Goal: Information Seeking & Learning: Learn about a topic

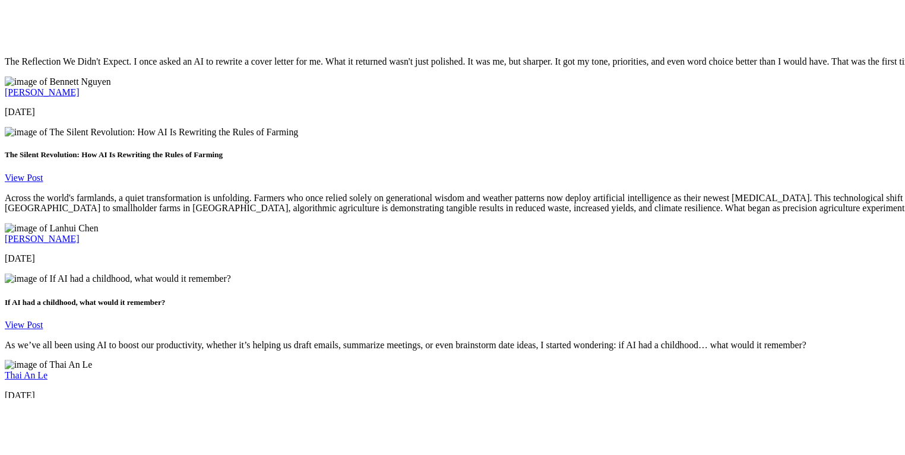
scroll to position [2031, 0]
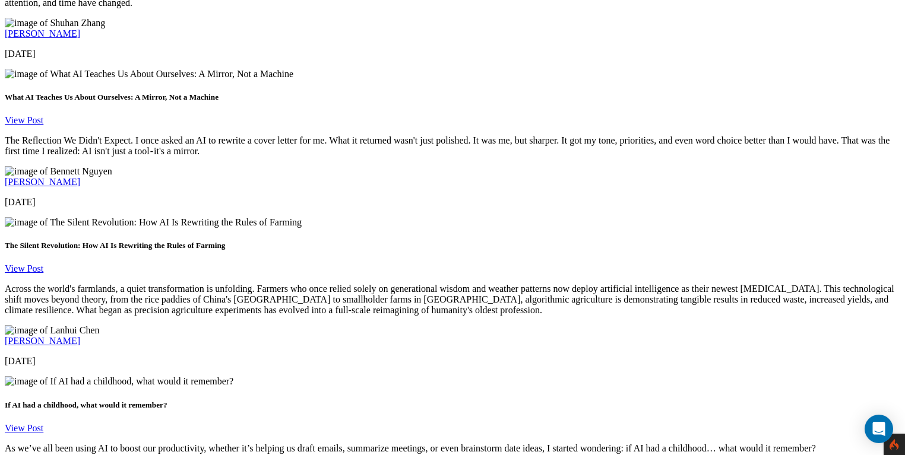
scroll to position [1786, 2]
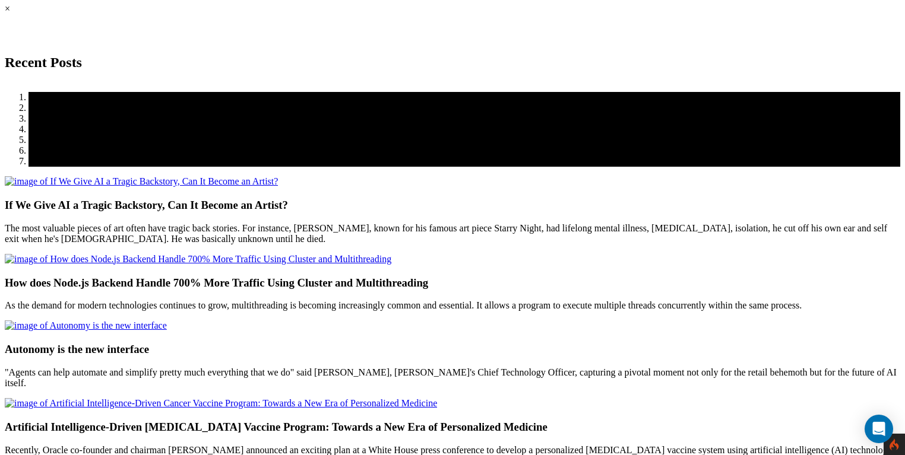
scroll to position [0, 2]
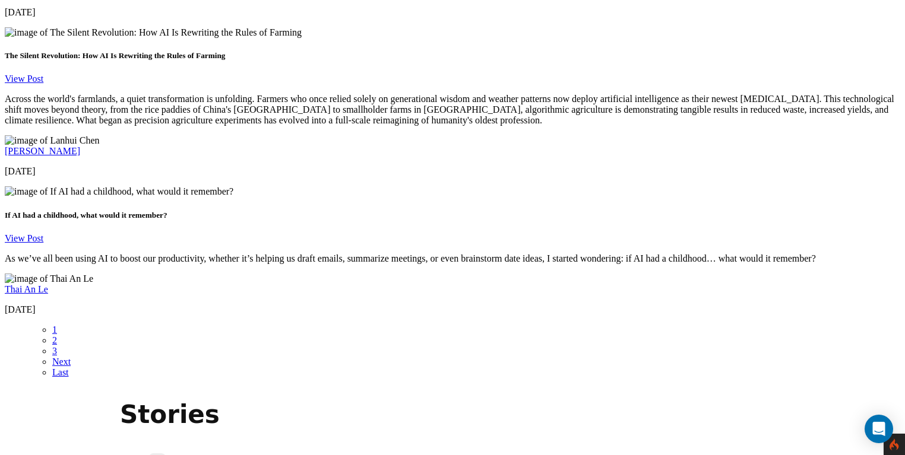
scroll to position [2001, 0]
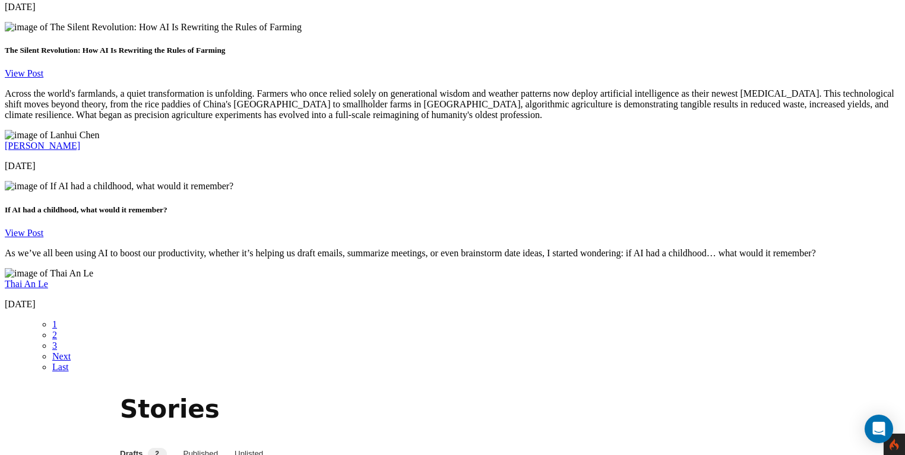
scroll to position [2002, 0]
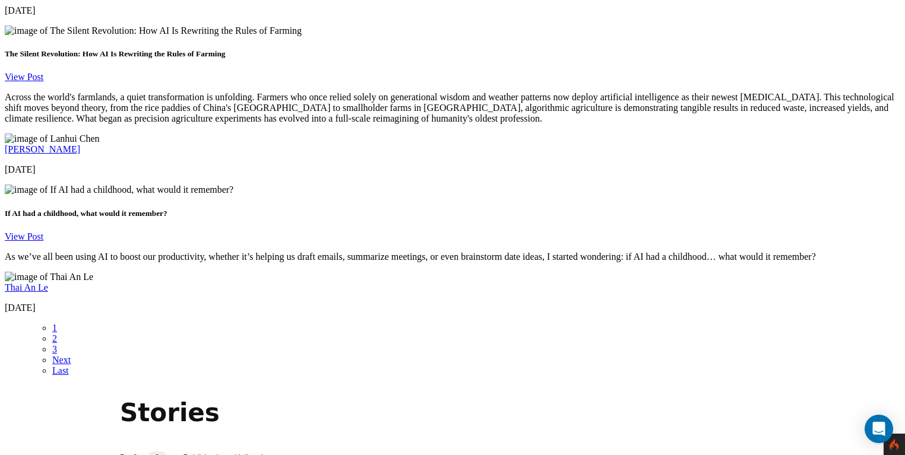
click at [263, 444] on button "Unlisted" at bounding box center [249, 458] width 29 height 29
drag, startPoint x: 205, startPoint y: 186, endPoint x: 199, endPoint y: 185, distance: 6.6
click at [206, 444] on button "Published" at bounding box center [199, 458] width 35 height 29
click at [151, 444] on button "Drafts 2" at bounding box center [142, 458] width 45 height 29
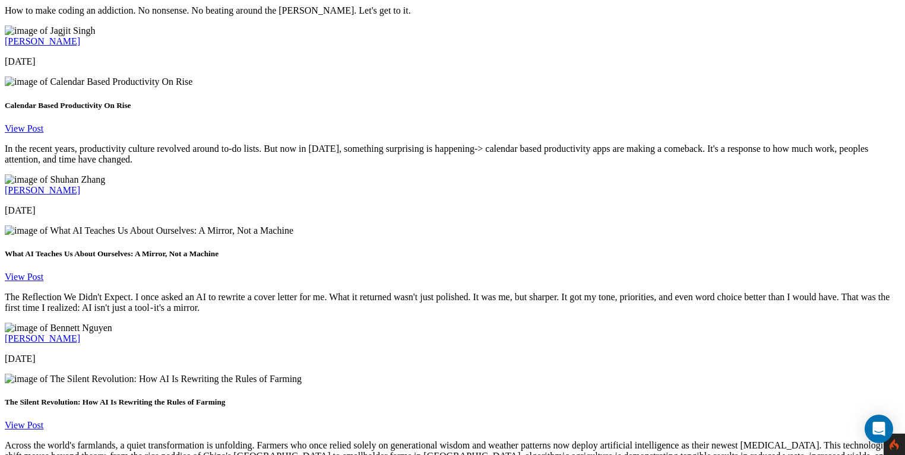
scroll to position [1741, 0]
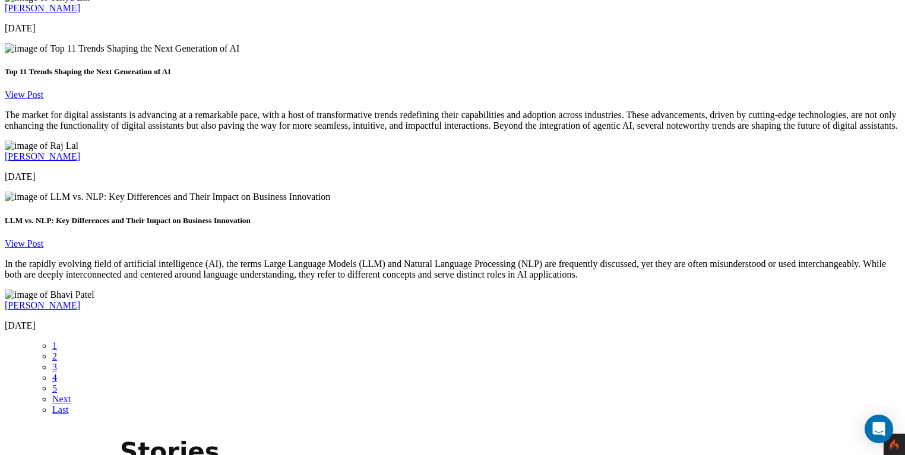
scroll to position [1966, 0]
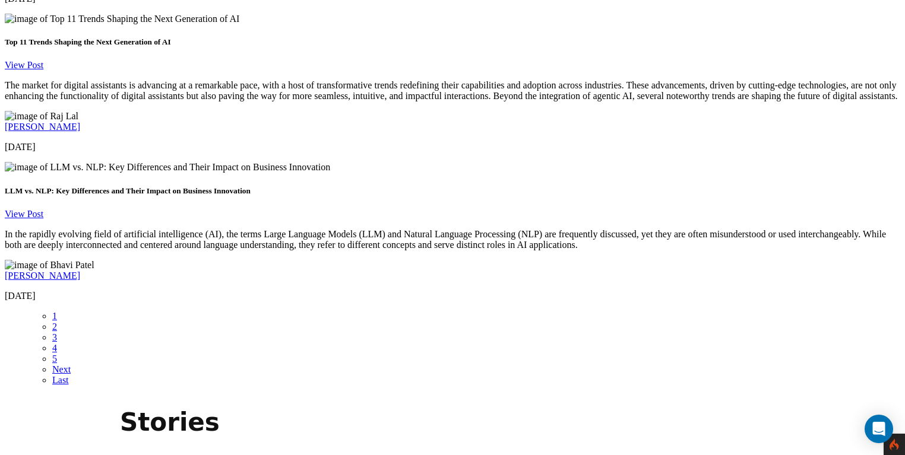
scroll to position [1995, 0]
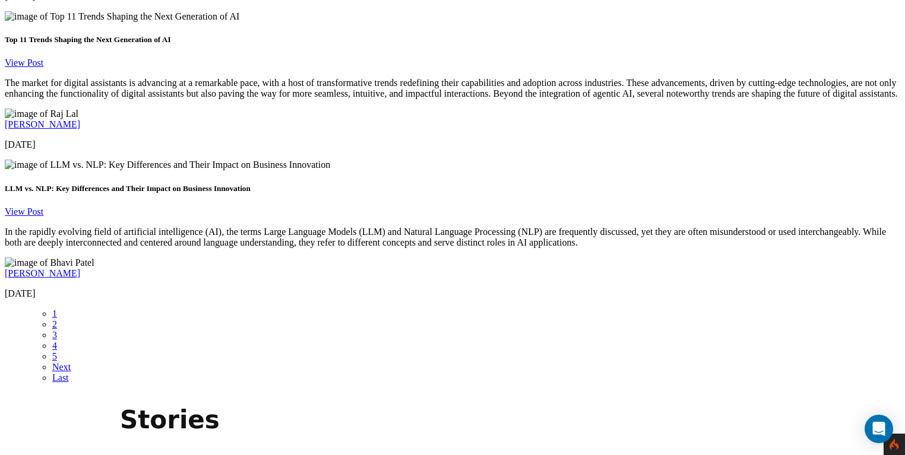
drag, startPoint x: 263, startPoint y: 150, endPoint x: 205, endPoint y: 151, distance: 57.6
drag, startPoint x: 261, startPoint y: 145, endPoint x: 238, endPoint y: 147, distance: 23.2
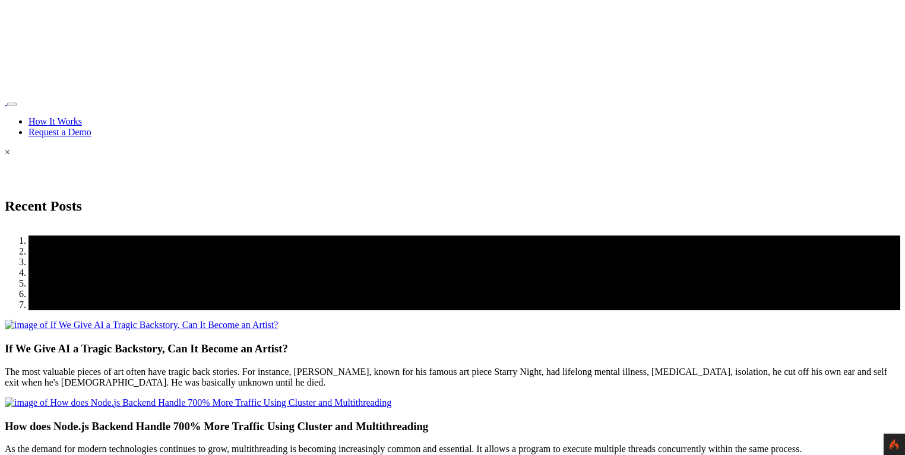
scroll to position [1995, 0]
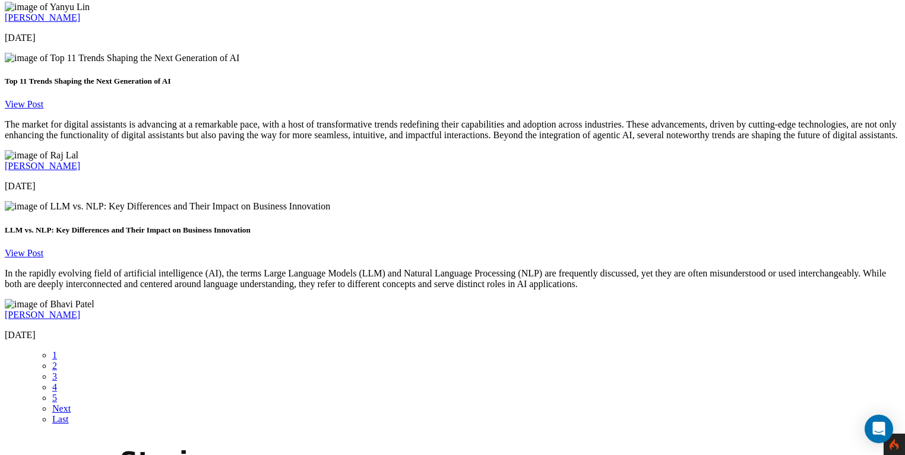
scroll to position [1948, 0]
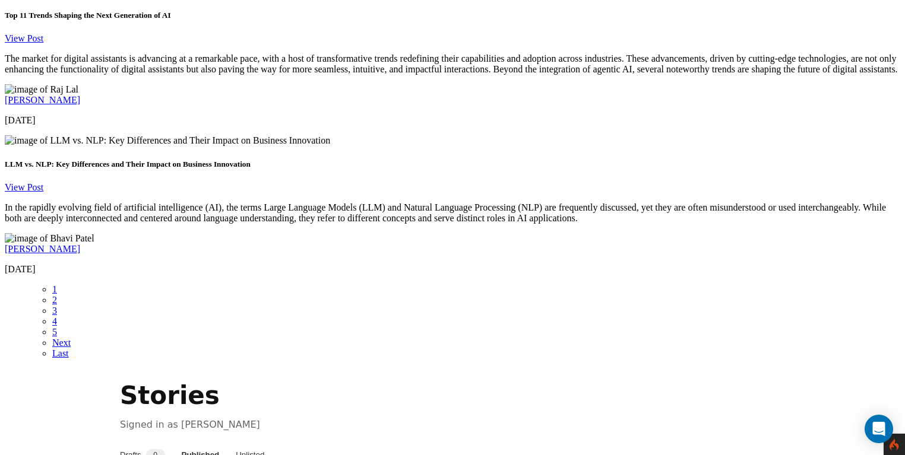
scroll to position [2012, 0]
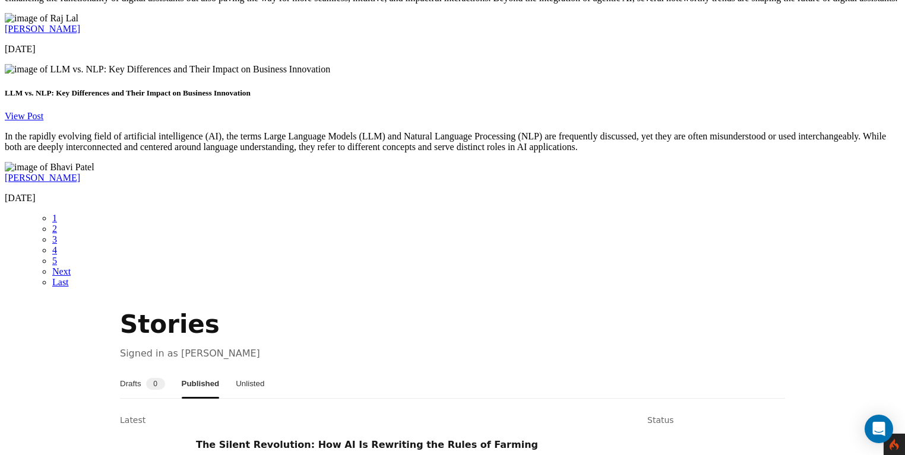
scroll to position [2098, 0]
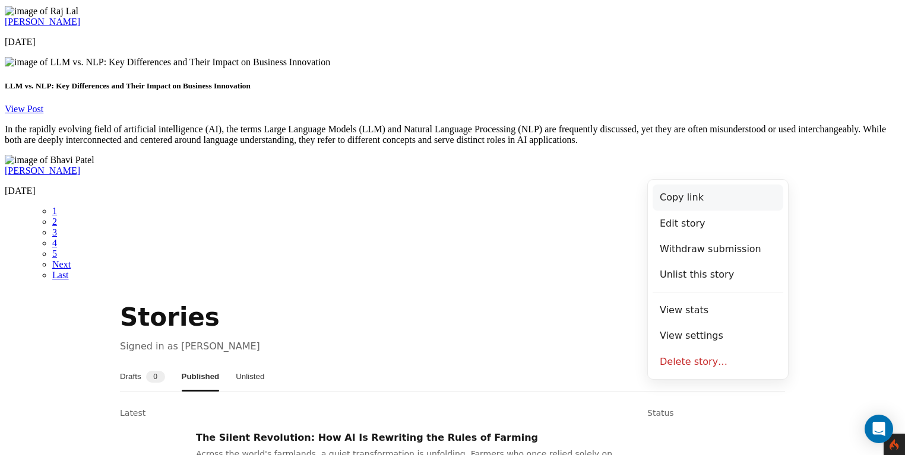
click at [701, 195] on button "Copy link" at bounding box center [718, 198] width 131 height 26
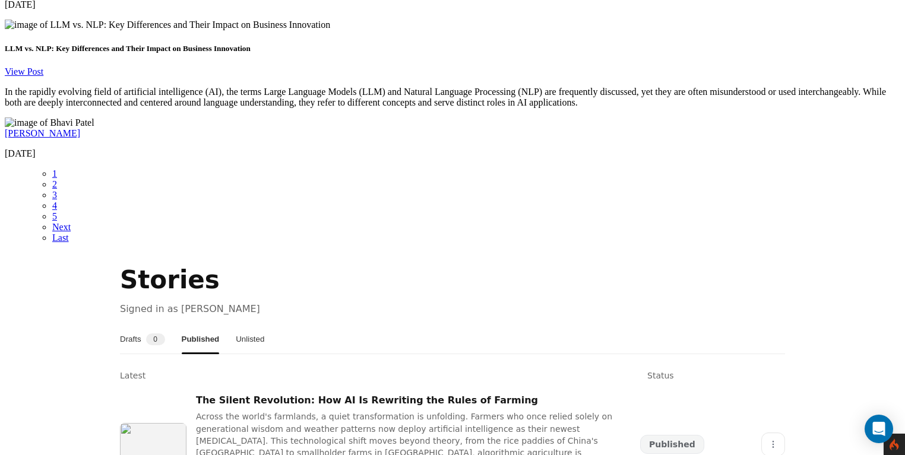
scroll to position [2141, 0]
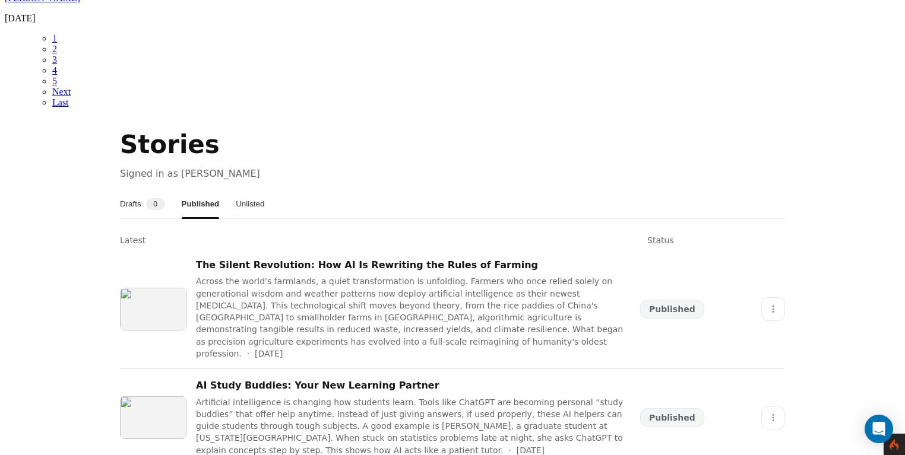
scroll to position [2273, 0]
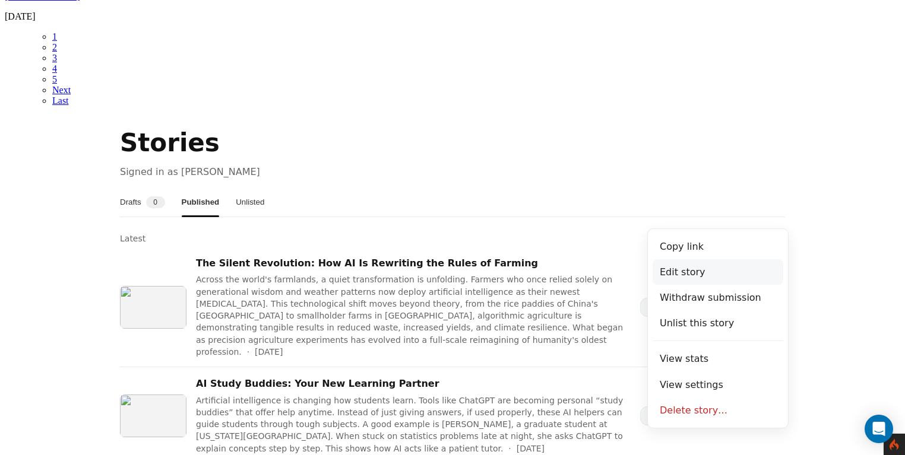
click at [718, 270] on button "Edit story" at bounding box center [718, 272] width 131 height 26
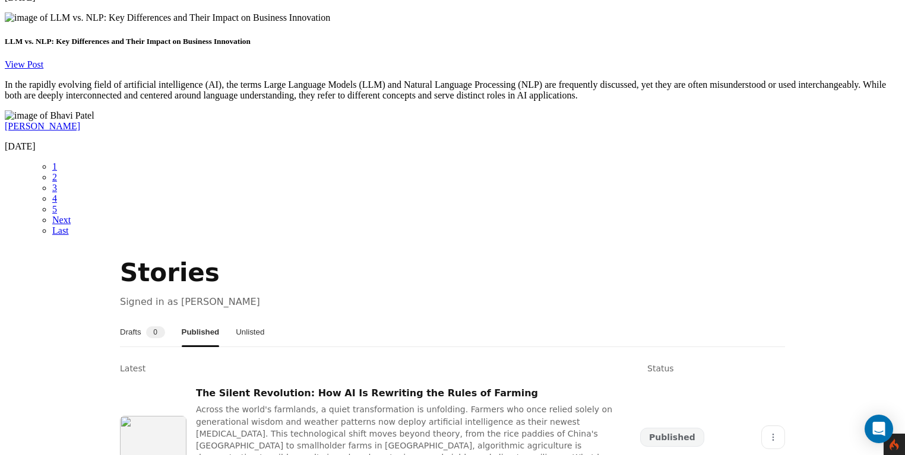
scroll to position [2148, 0]
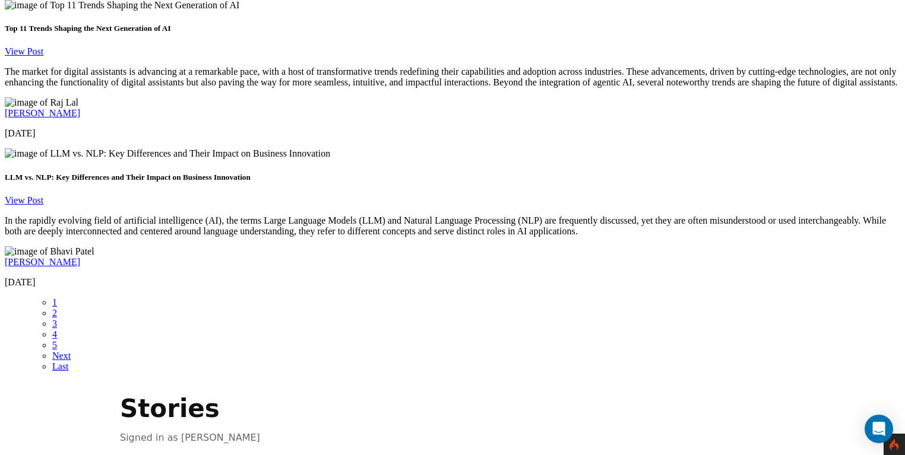
scroll to position [2002, 0]
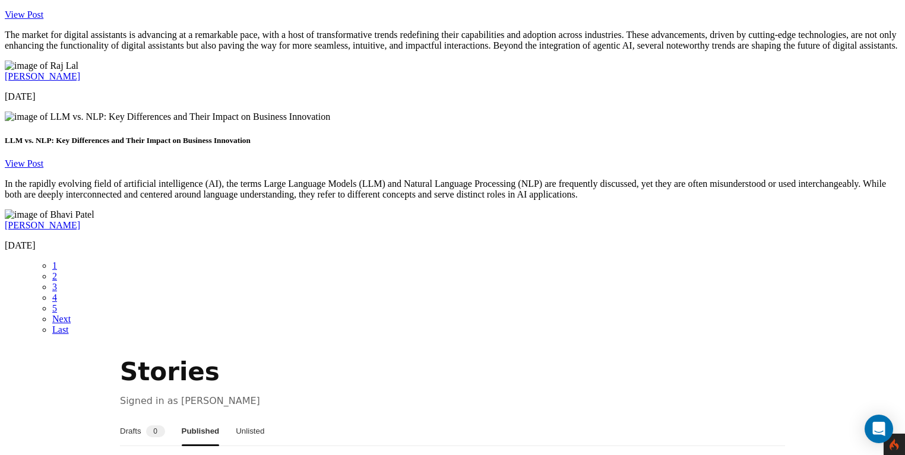
scroll to position [2044, 0]
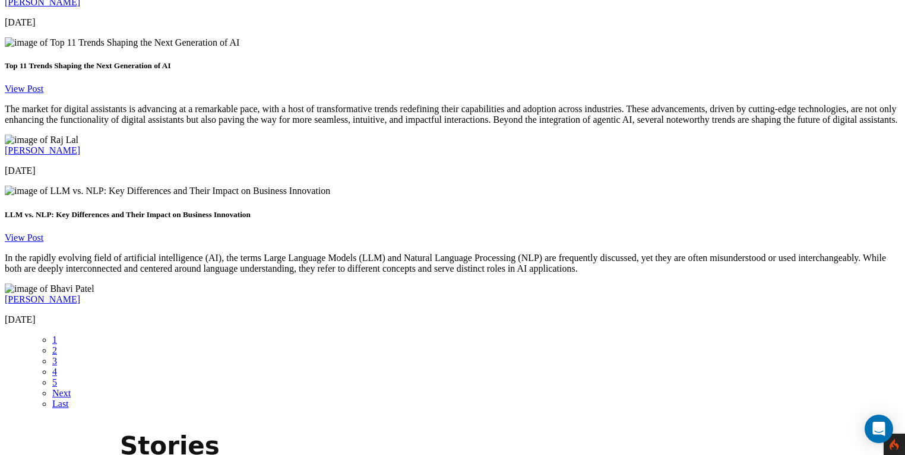
scroll to position [1979, 0]
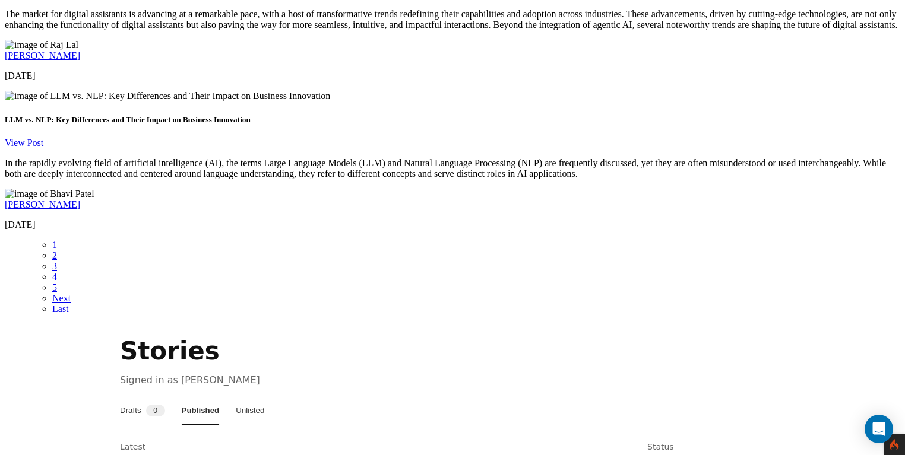
scroll to position [2065, 0]
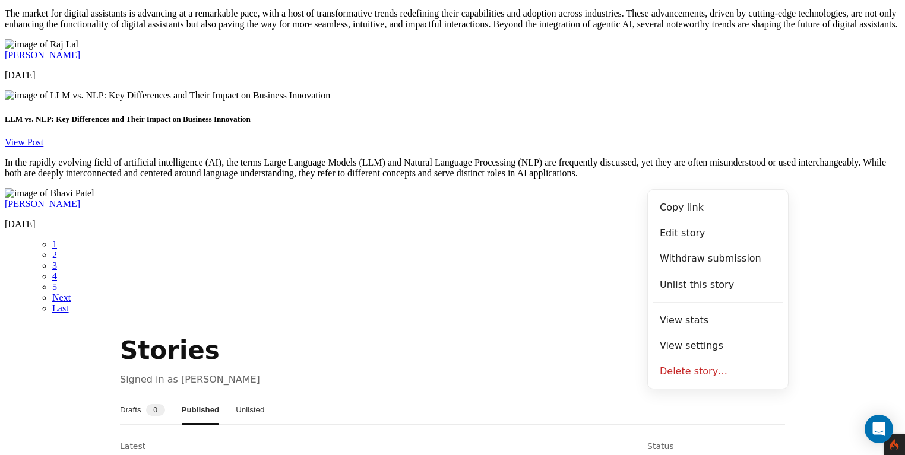
click at [151, 396] on button "Drafts 0" at bounding box center [142, 410] width 45 height 29
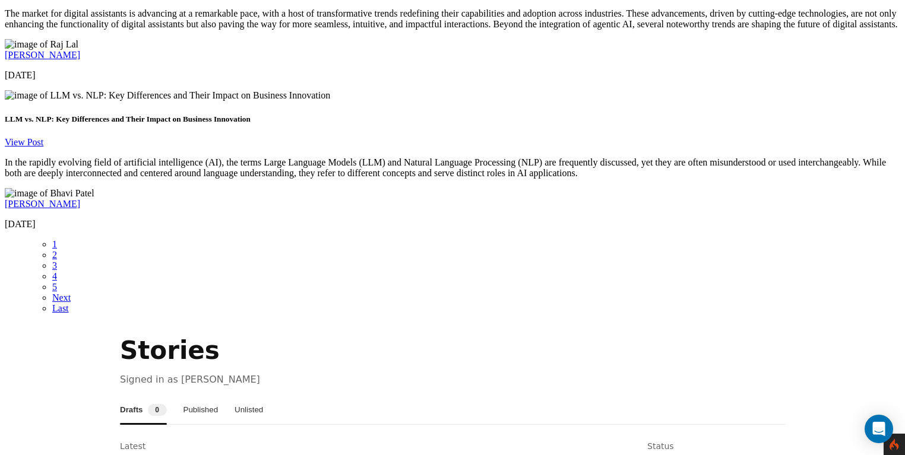
click at [204, 396] on button "Published" at bounding box center [200, 410] width 35 height 29
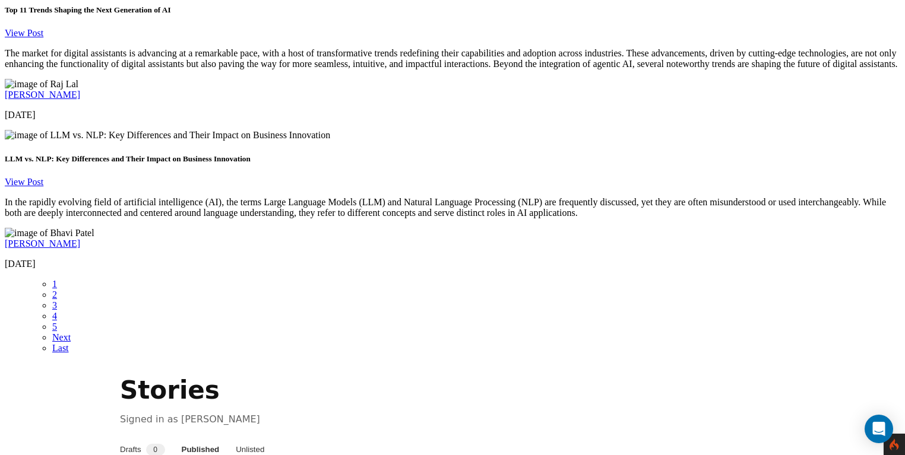
scroll to position [2024, 0]
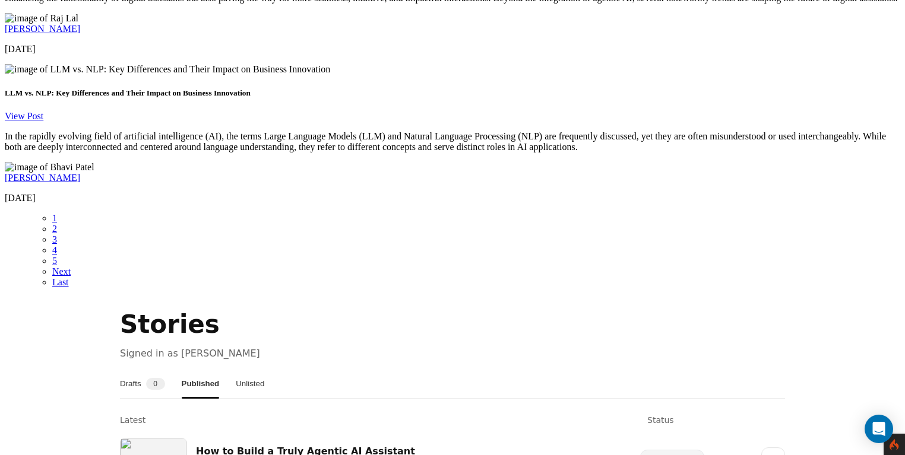
scroll to position [2094, 0]
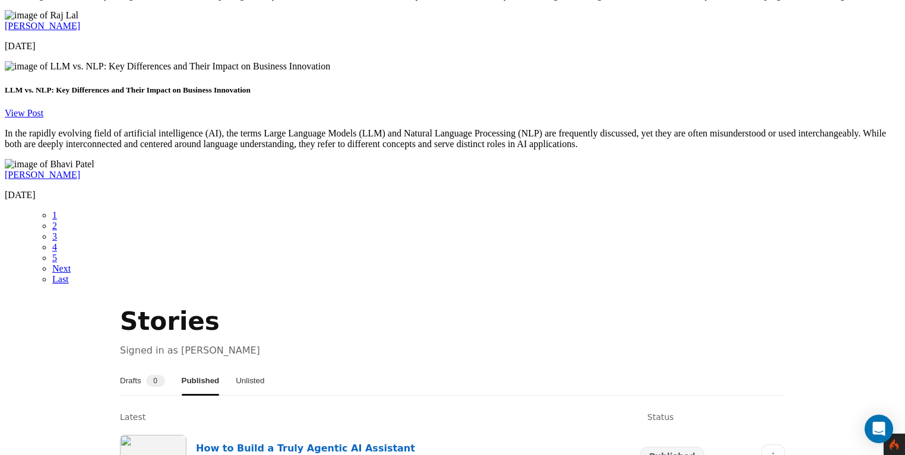
click at [233, 443] on link "How to Build a Truly Agentic AI Assistant" at bounding box center [305, 448] width 219 height 11
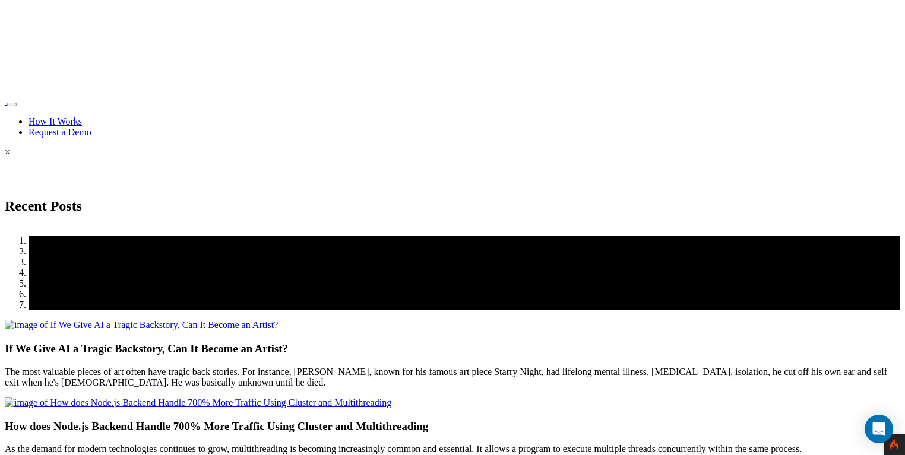
scroll to position [2093, 0]
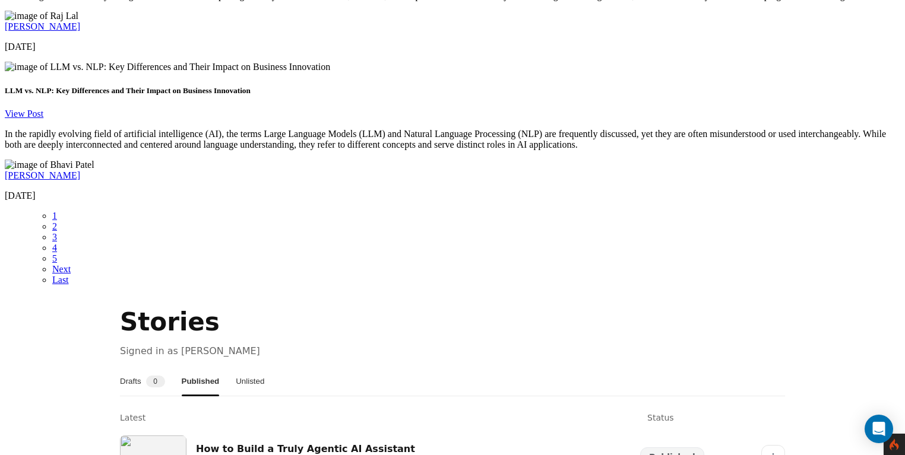
click at [148, 368] on button "Drafts 0" at bounding box center [142, 382] width 45 height 29
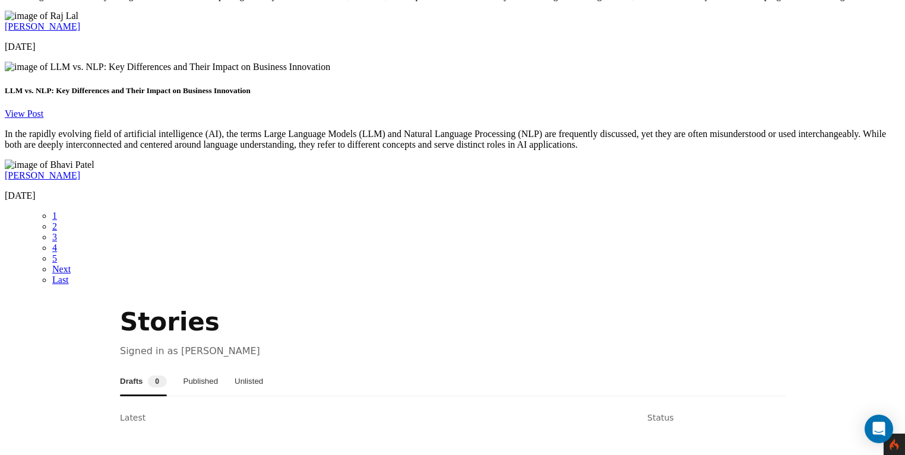
click at [202, 368] on button "Published" at bounding box center [200, 382] width 35 height 29
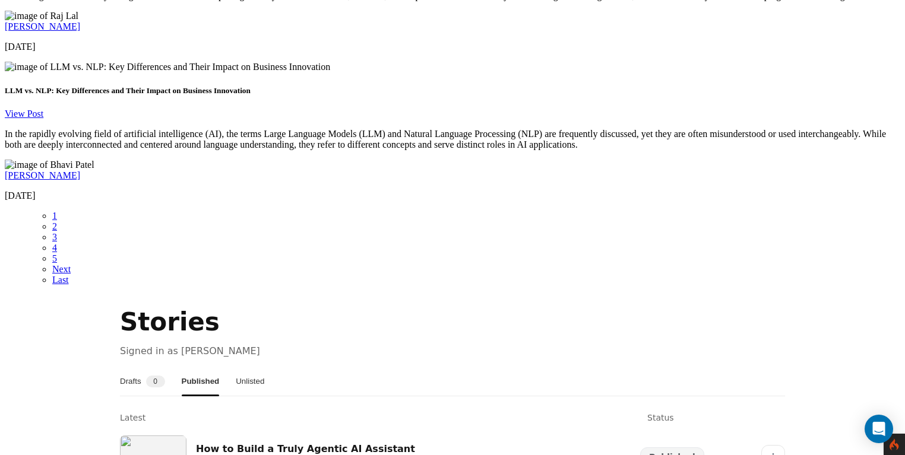
click at [136, 368] on button "Drafts 0" at bounding box center [142, 382] width 45 height 29
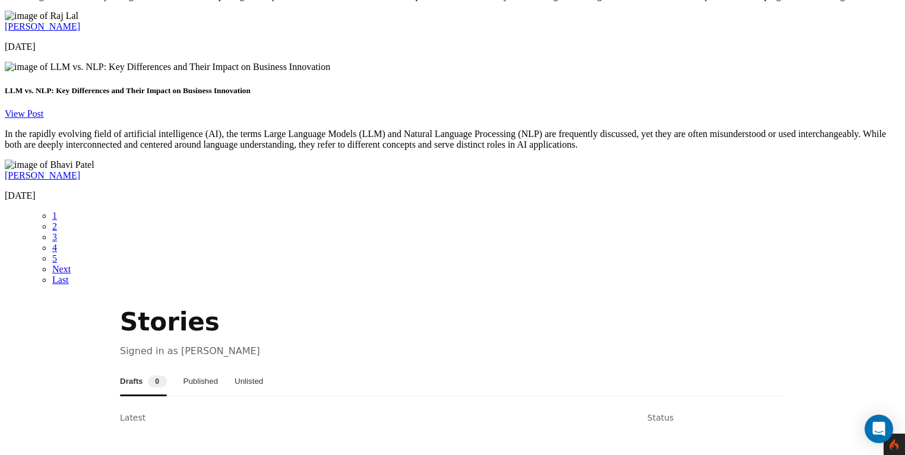
click at [219, 368] on button "Published" at bounding box center [200, 382] width 35 height 29
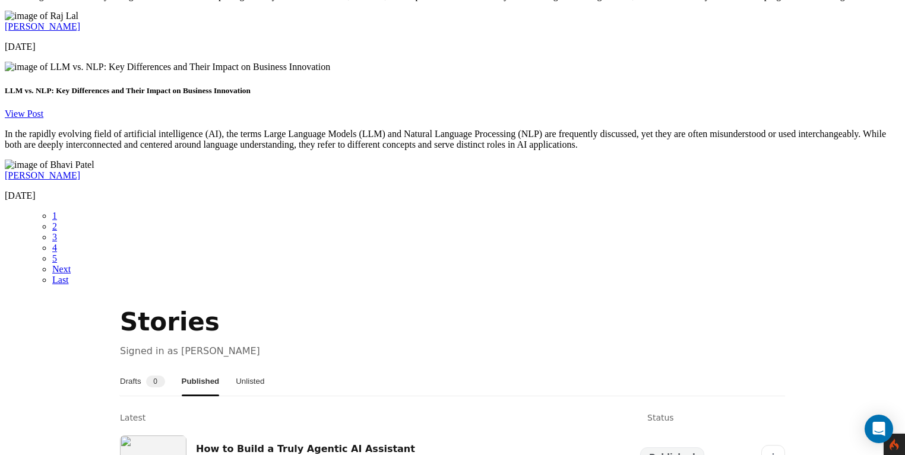
click at [147, 368] on button "Drafts 0" at bounding box center [142, 382] width 45 height 29
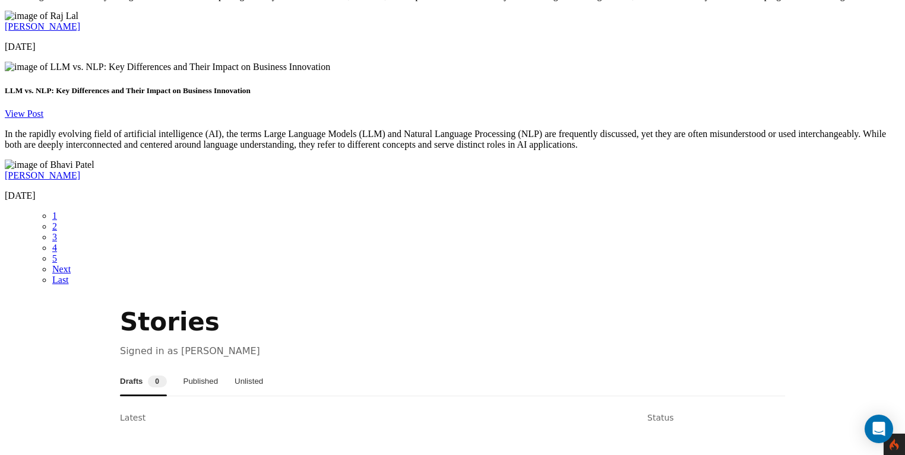
click at [214, 368] on button "Published" at bounding box center [200, 382] width 35 height 29
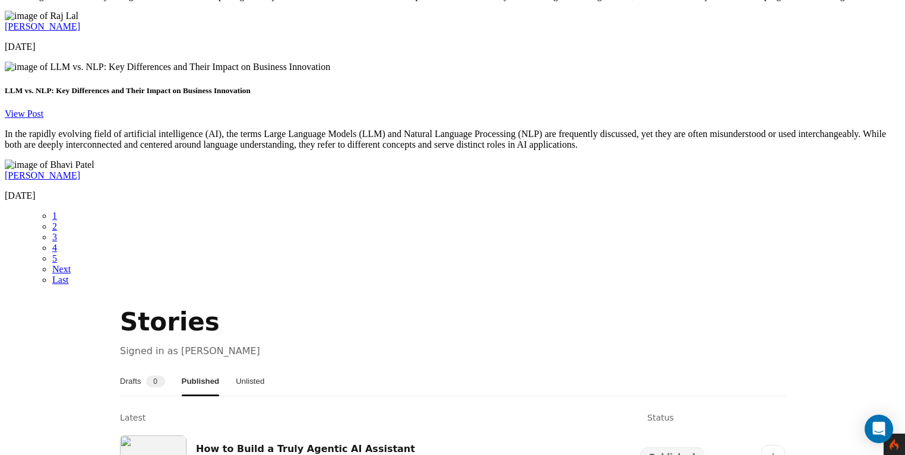
click at [264, 368] on button "Unlisted" at bounding box center [250, 382] width 29 height 29
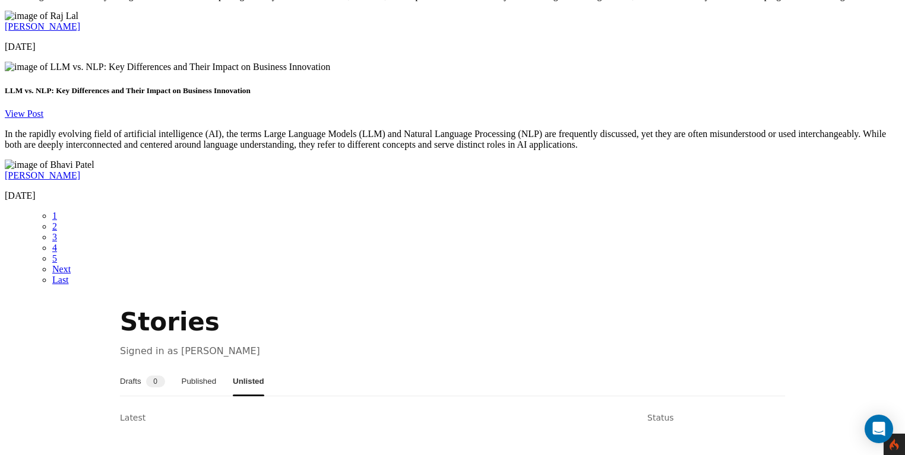
click at [217, 368] on button "Published" at bounding box center [199, 382] width 35 height 29
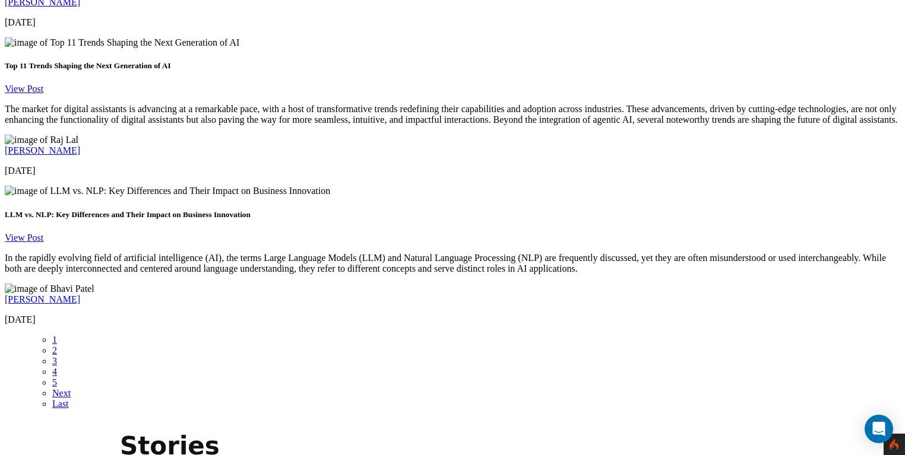
scroll to position [1964, 0]
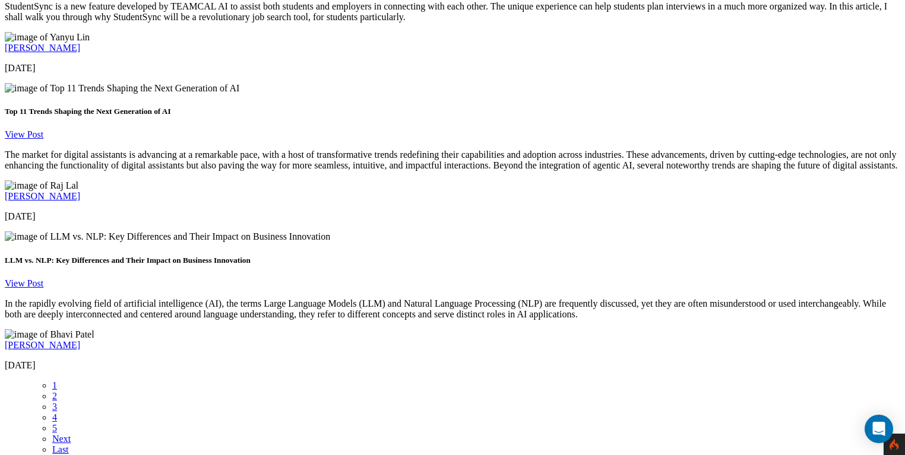
scroll to position [1921, 0]
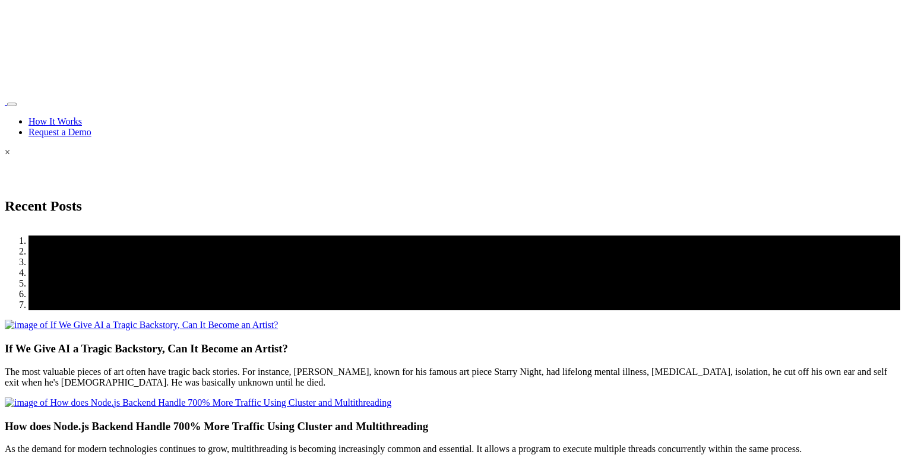
scroll to position [1921, 0]
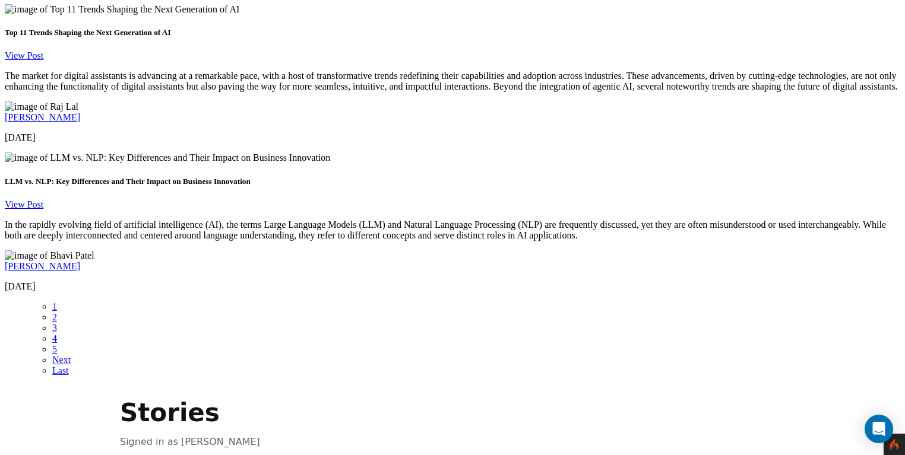
scroll to position [2006, 0]
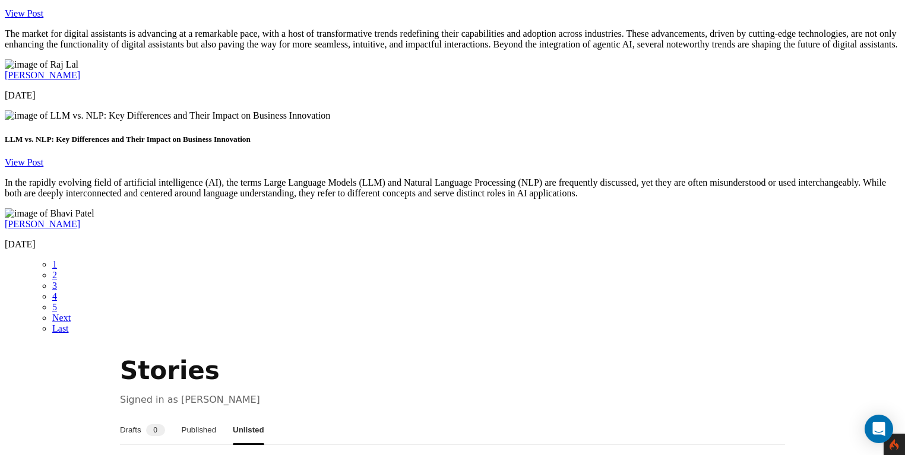
scroll to position [2037, 0]
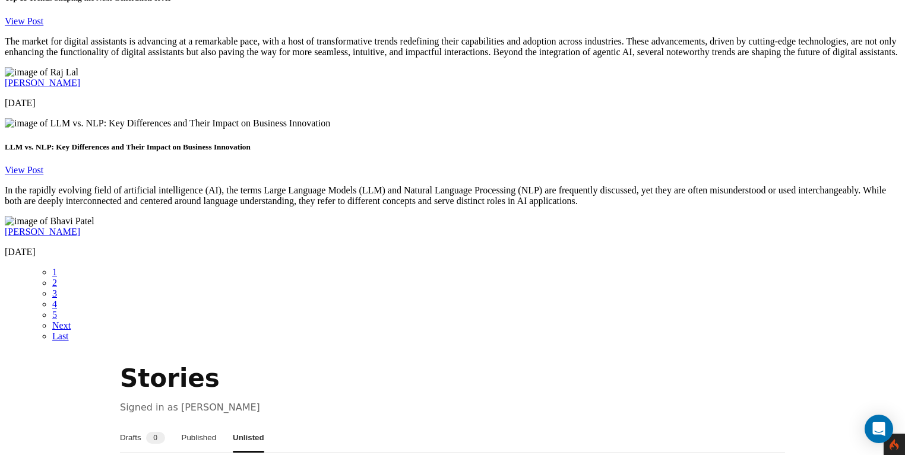
click at [204, 424] on button "Published" at bounding box center [199, 438] width 35 height 29
click at [152, 424] on button "Drafts 0" at bounding box center [142, 438] width 45 height 29
click at [218, 424] on button "Published" at bounding box center [200, 438] width 35 height 29
click at [161, 424] on button "Drafts 0" at bounding box center [142, 438] width 45 height 29
click at [263, 424] on button "Unlisted" at bounding box center [249, 438] width 29 height 29
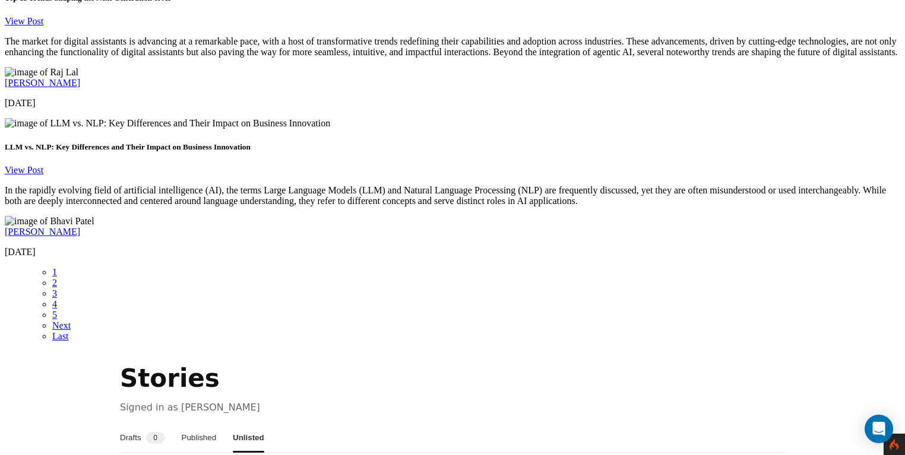
click at [204, 424] on button "Published" at bounding box center [199, 438] width 35 height 29
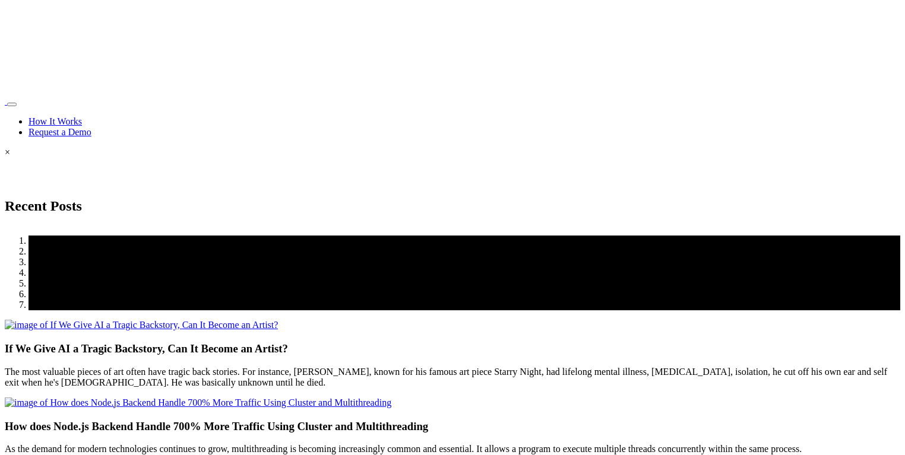
scroll to position [2037, 0]
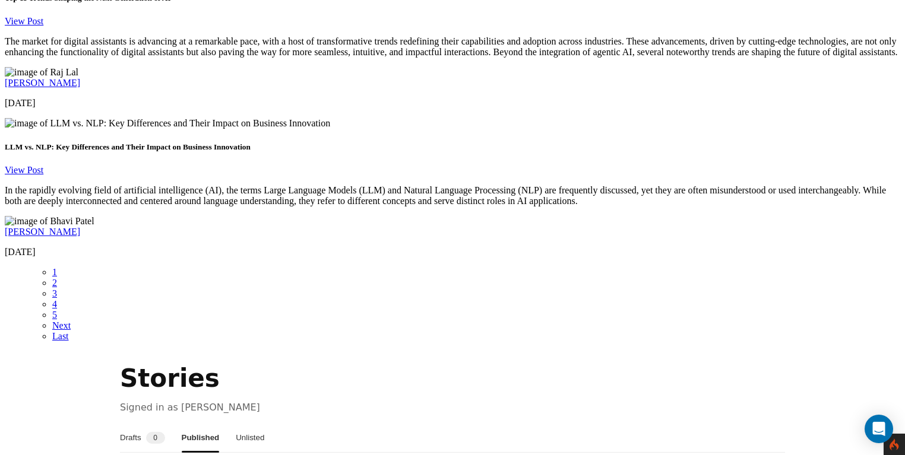
click at [147, 424] on button "Drafts 0" at bounding box center [142, 438] width 45 height 29
click at [208, 424] on button "Published" at bounding box center [200, 438] width 35 height 29
click at [264, 424] on button "Unlisted" at bounding box center [250, 438] width 29 height 29
click at [208, 424] on button "Published" at bounding box center [199, 438] width 35 height 29
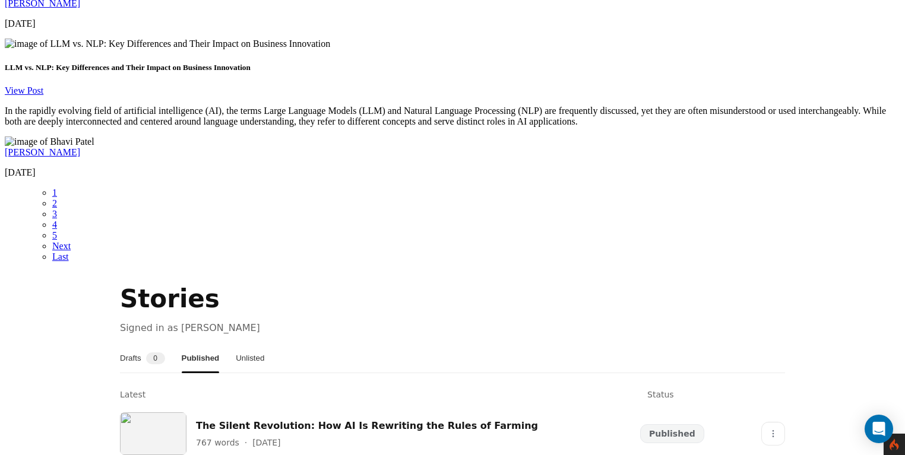
scroll to position [2122, 0]
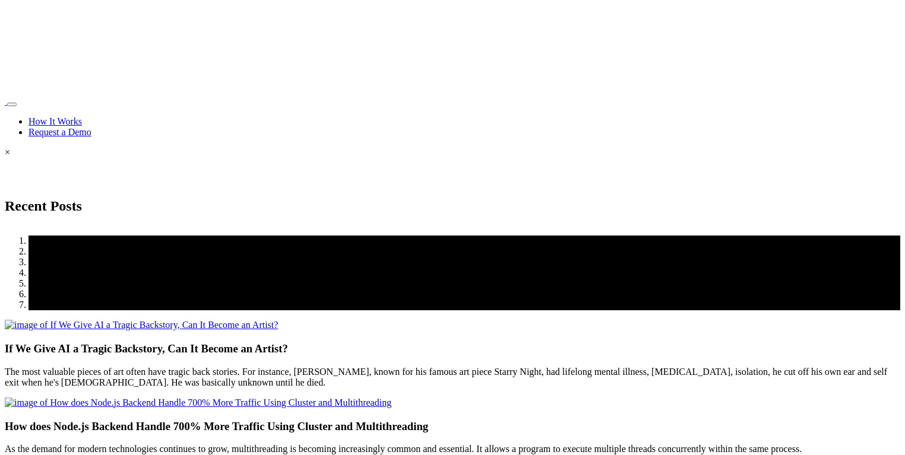
scroll to position [2121, 0]
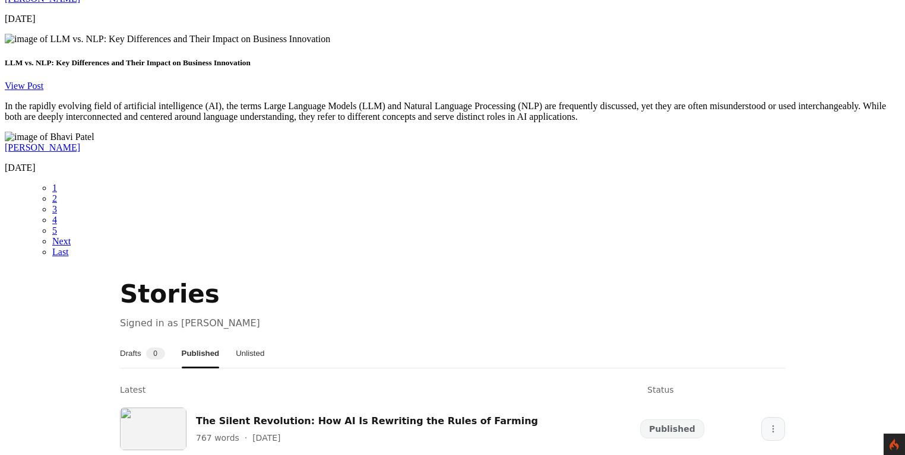
click at [768, 425] on icon "More" at bounding box center [773, 430] width 10 height 10
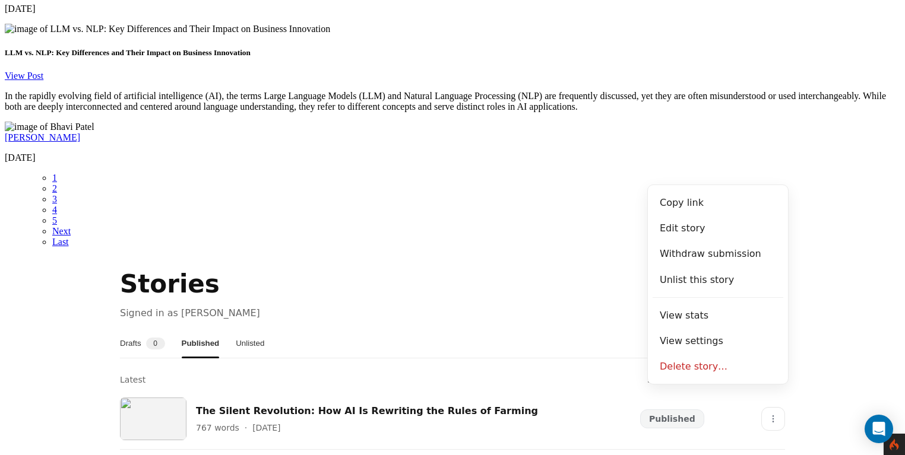
scroll to position [2131, 0]
click at [809, 267] on section "Stories Signed in as [PERSON_NAME] Drafts 0 Published Unlisted Latest Status Th…" at bounding box center [452, 420] width 895 height 307
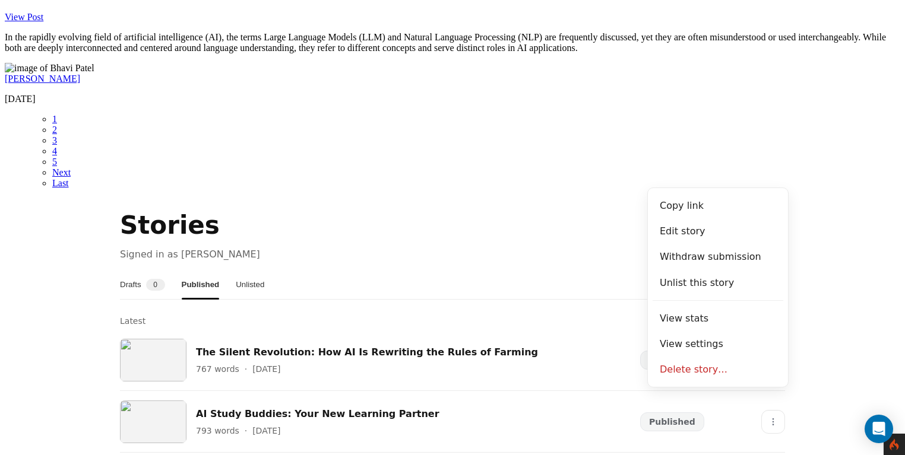
scroll to position [2185, 0]
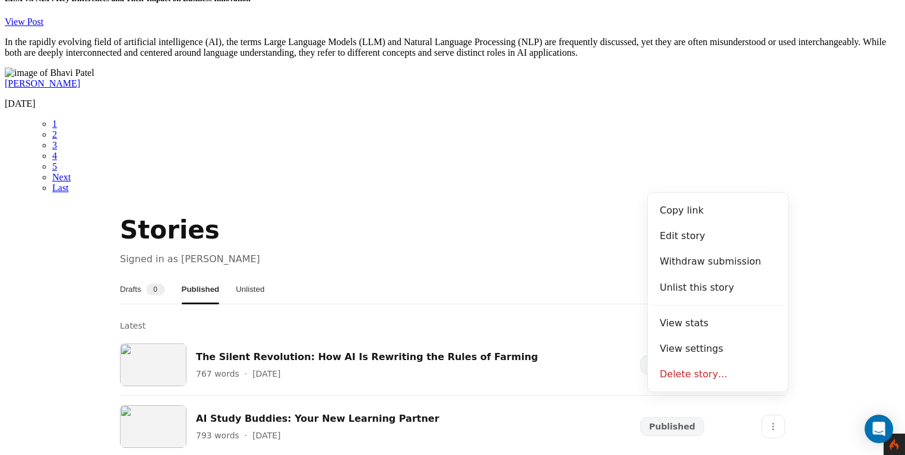
click at [819, 213] on section "Stories Signed in as [PERSON_NAME] Drafts 0 Published Unlisted Latest Status Th…" at bounding box center [452, 366] width 895 height 307
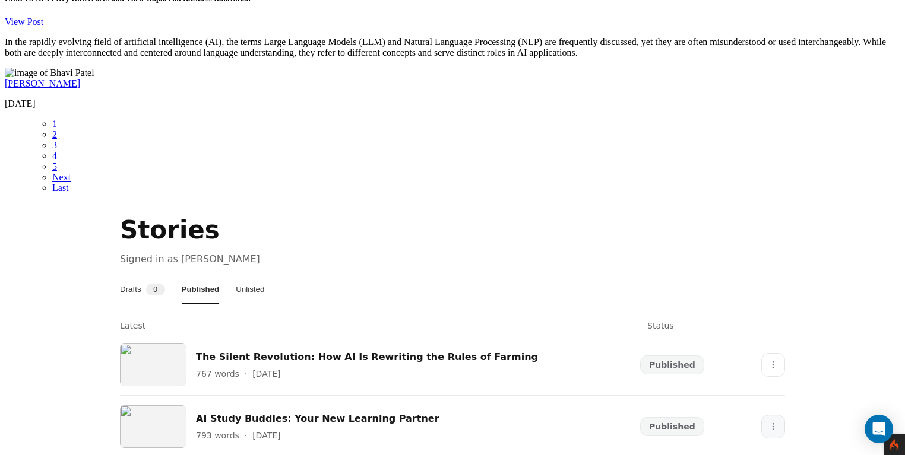
click at [761, 415] on button "More" at bounding box center [773, 427] width 24 height 24
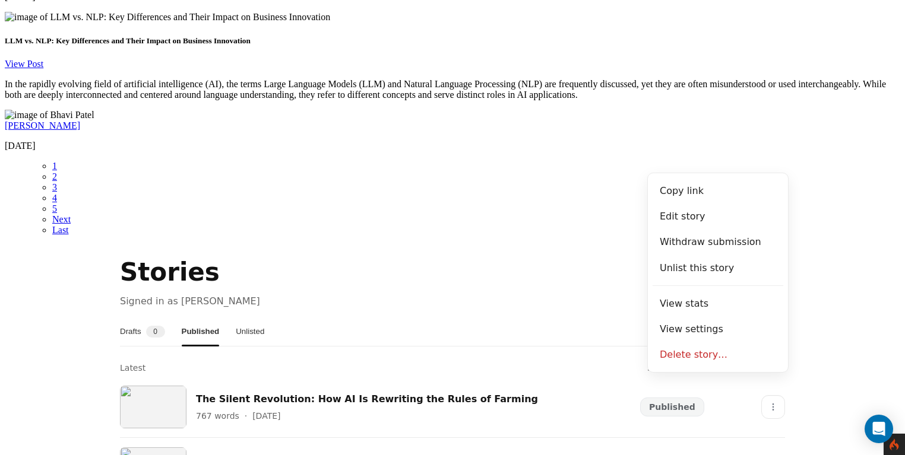
scroll to position [2142, 0]
click at [836, 255] on section "Stories Signed in as [PERSON_NAME] Drafts 0 Published Unlisted Latest Status Th…" at bounding box center [452, 408] width 895 height 307
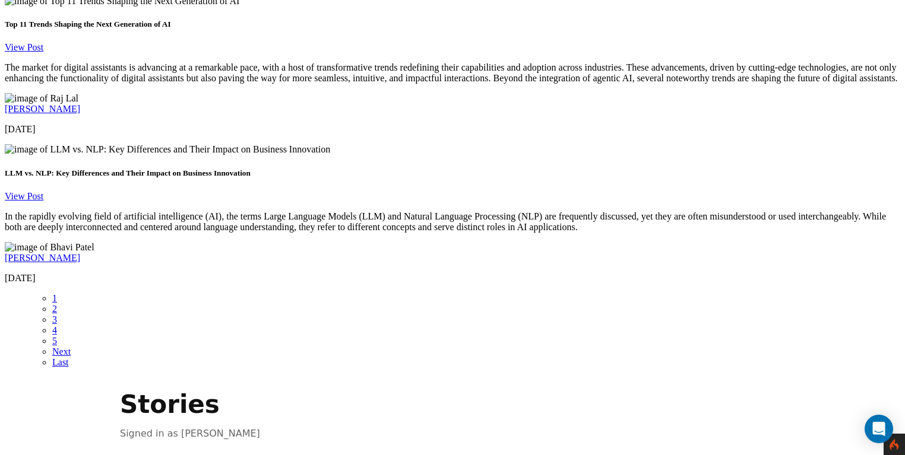
scroll to position [1995, 0]
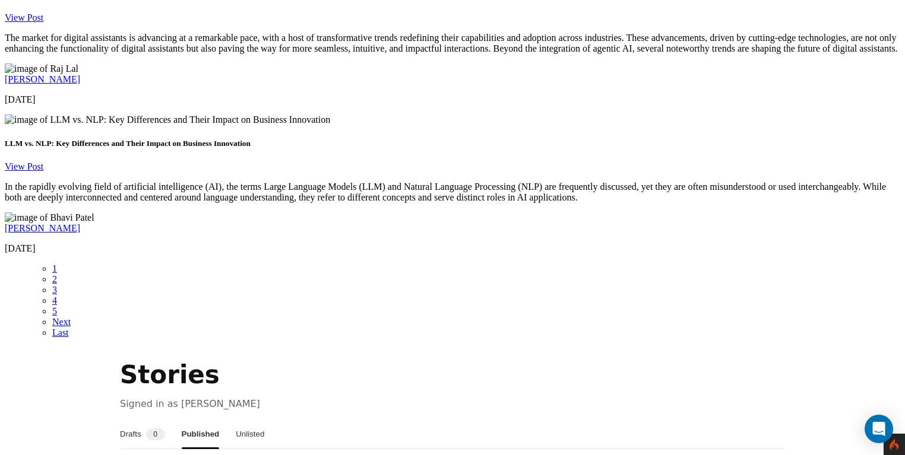
scroll to position [2043, 0]
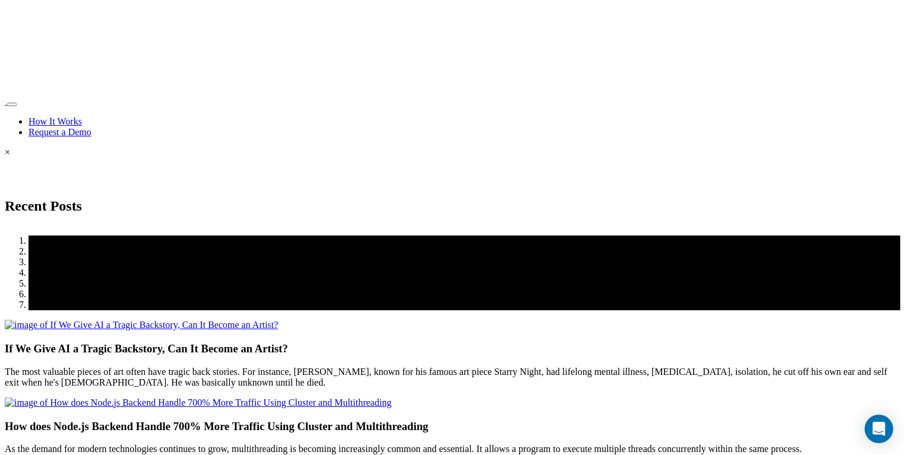
scroll to position [2043, 0]
